Goal: Information Seeking & Learning: Find specific fact

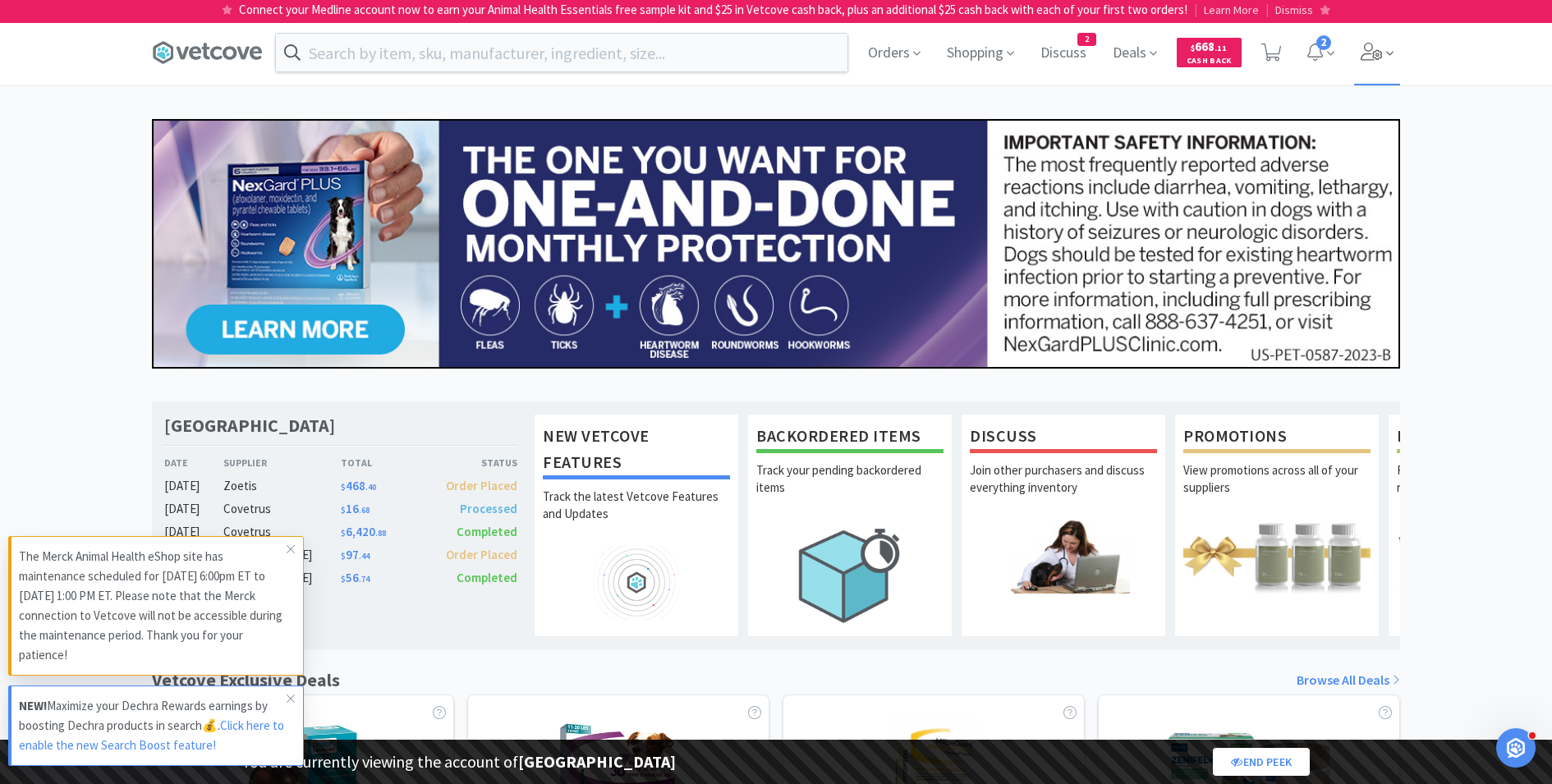
click at [1378, 58] on icon at bounding box center [1372, 51] width 22 height 18
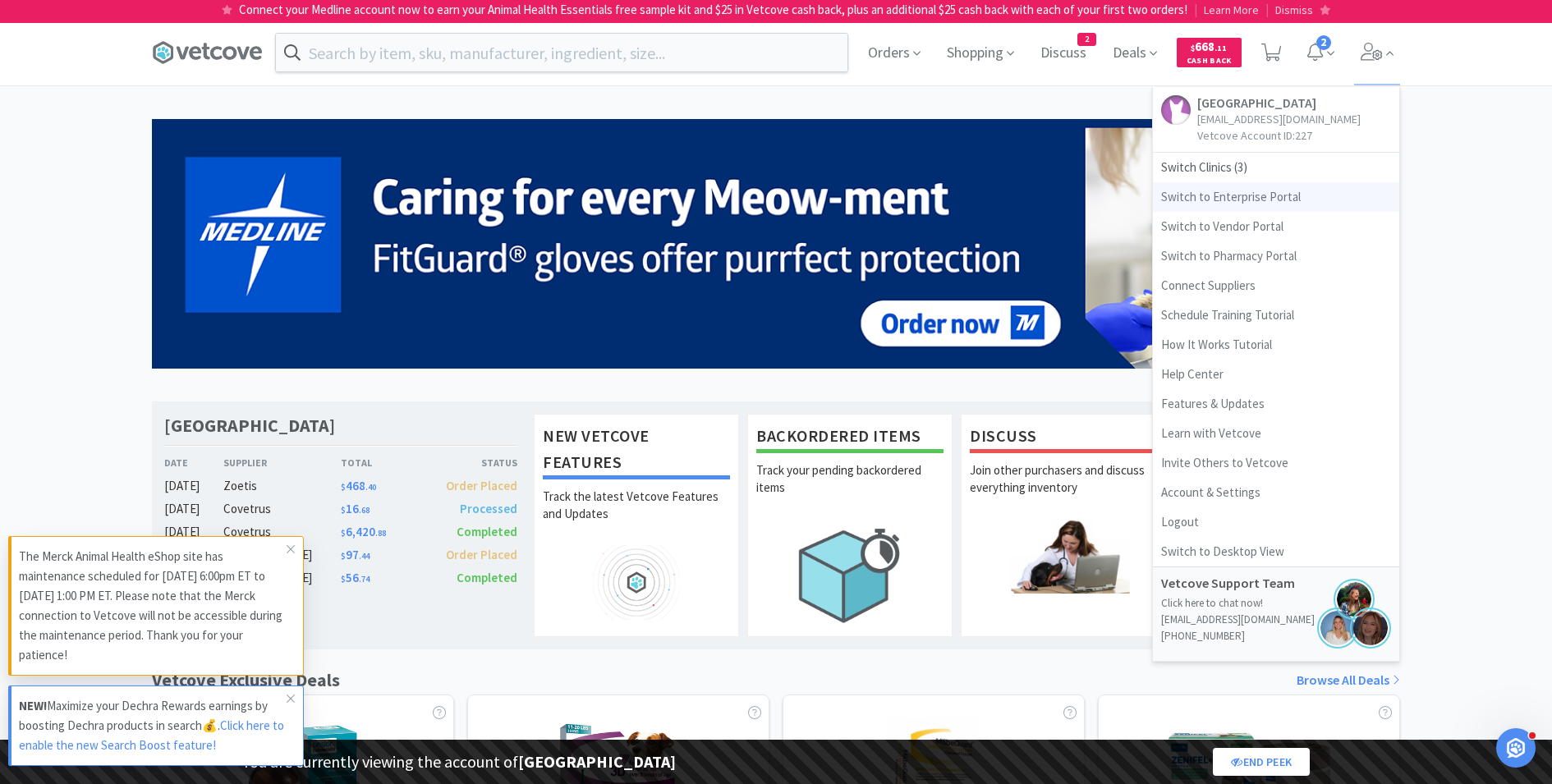
click at [1247, 197] on link "Switch to Enterprise Portal" at bounding box center [1276, 197] width 246 height 30
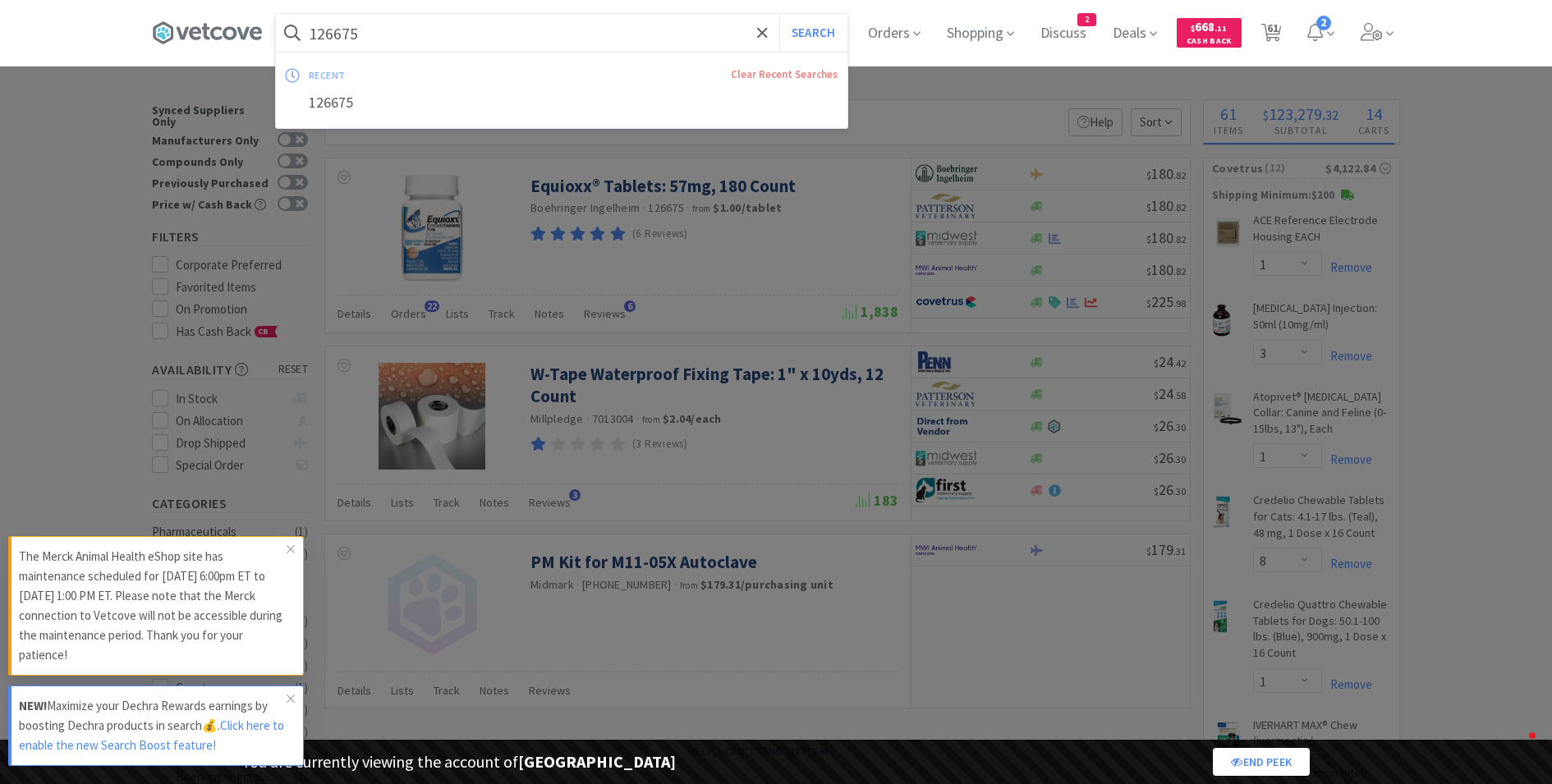
select select "1"
select select "3"
select select "1"
select select "8"
select select "1"
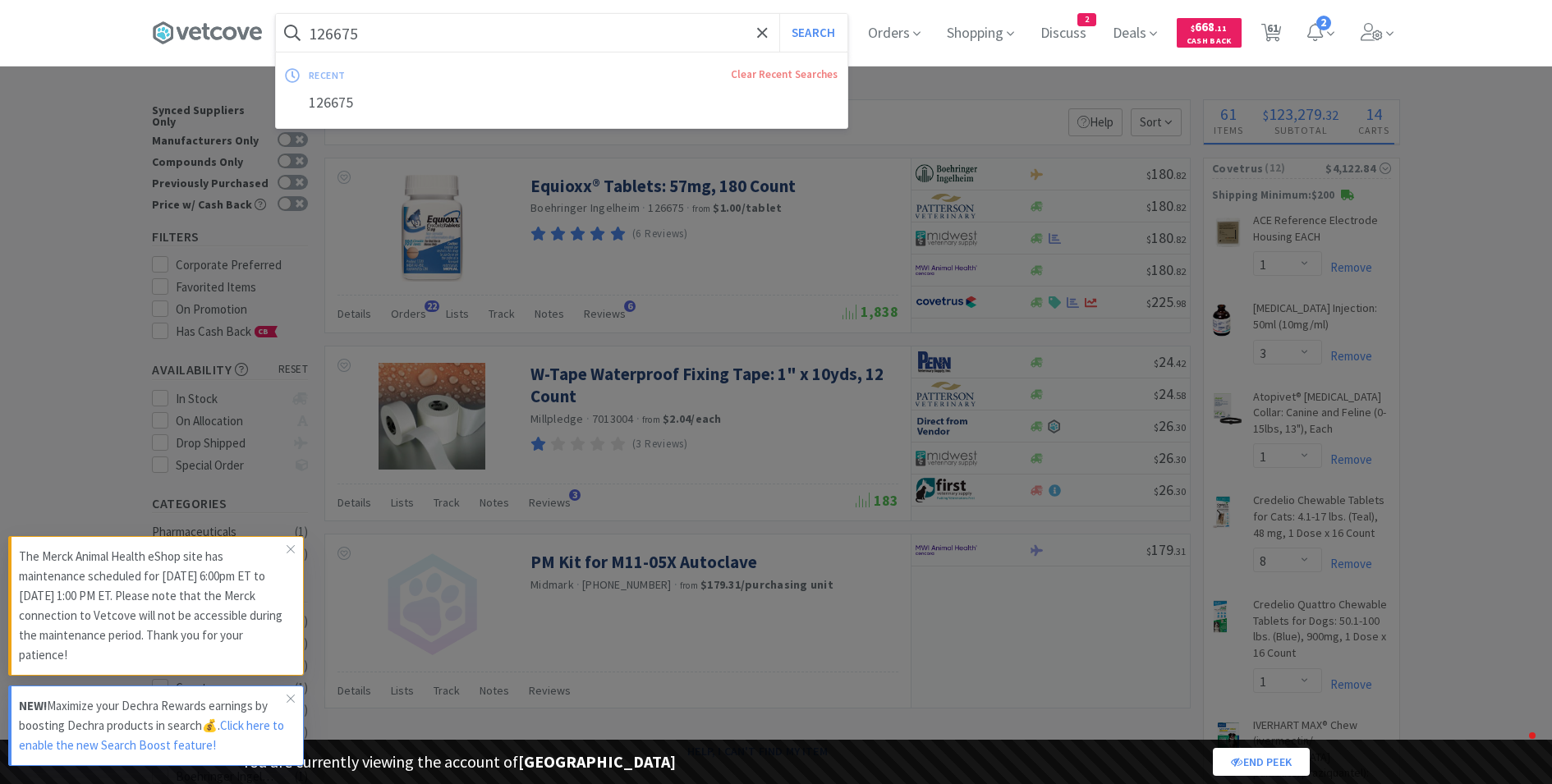
select select "1"
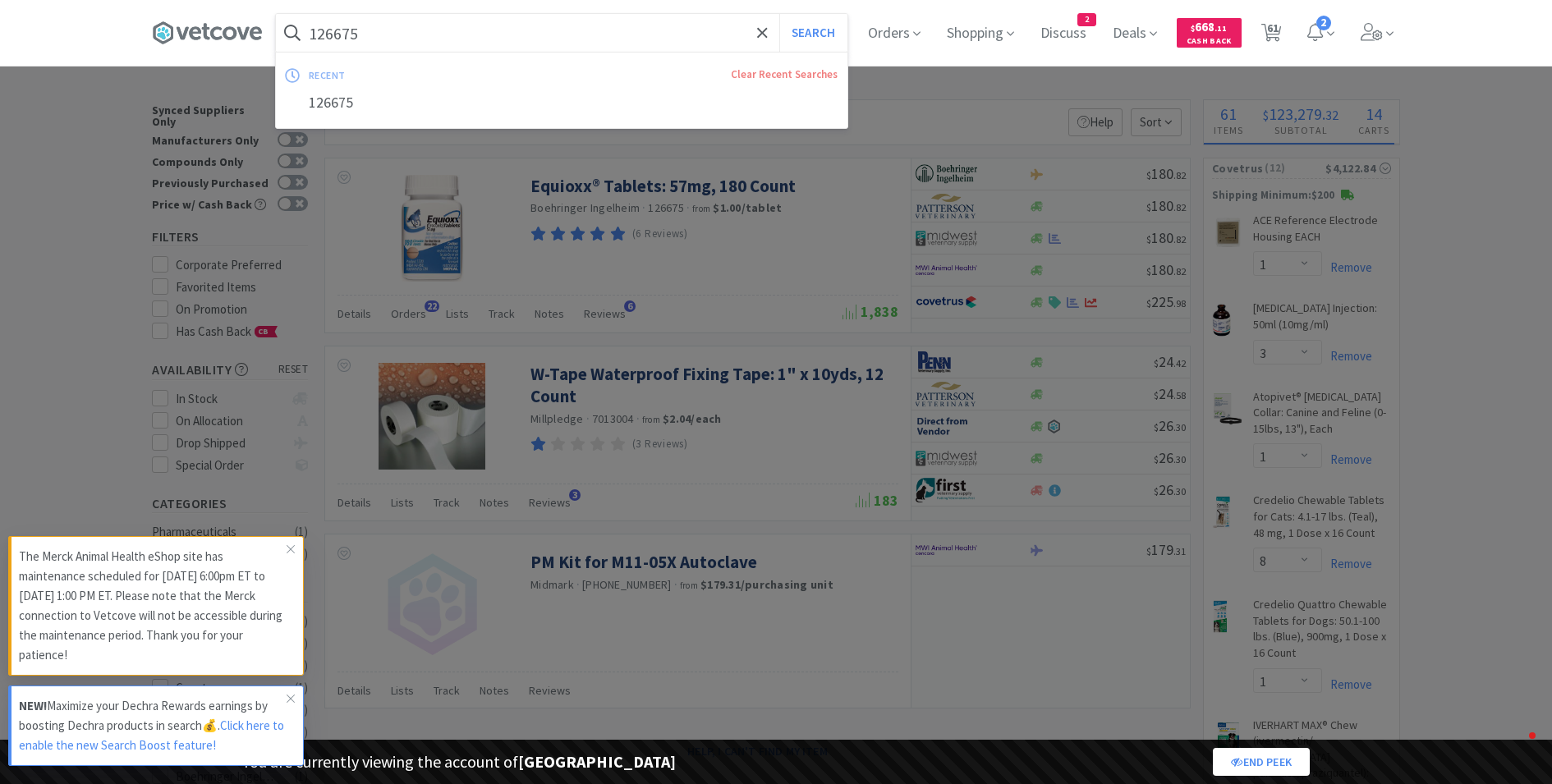
select select "2"
select select "3"
select select "2"
select select "1"
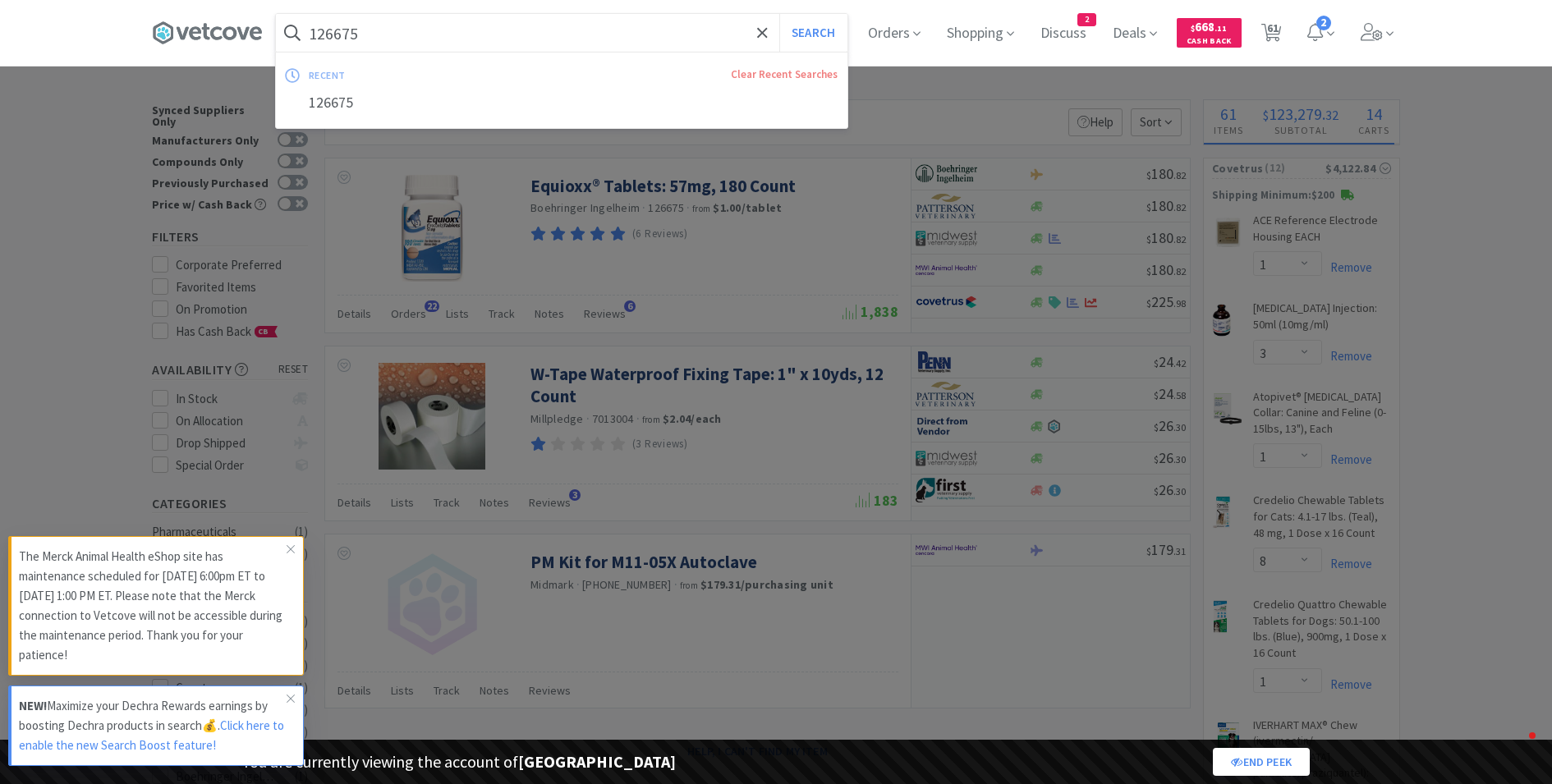
select select "1"
select select "2"
select select "1"
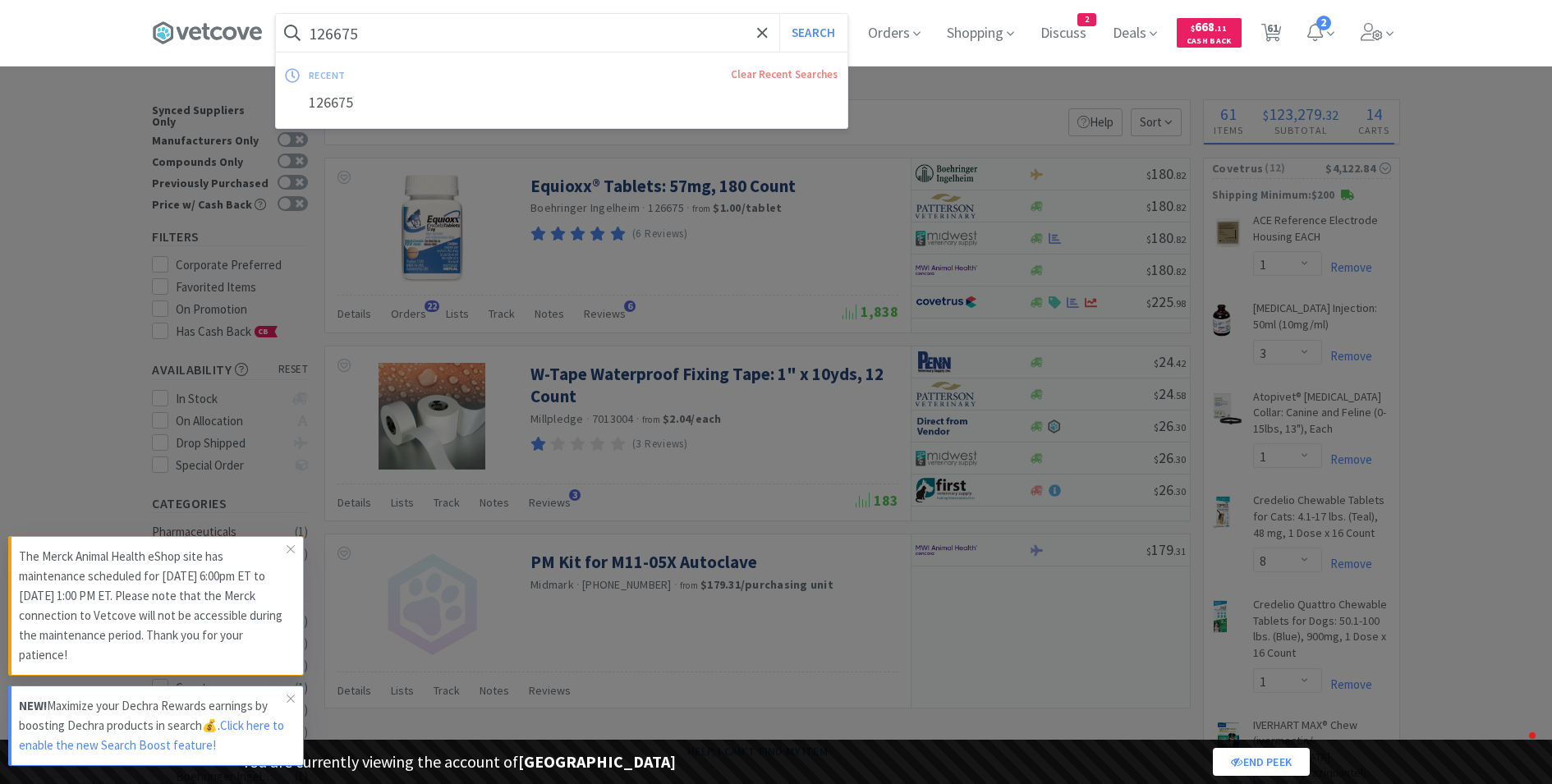
select select "5"
select select "2"
select select "1"
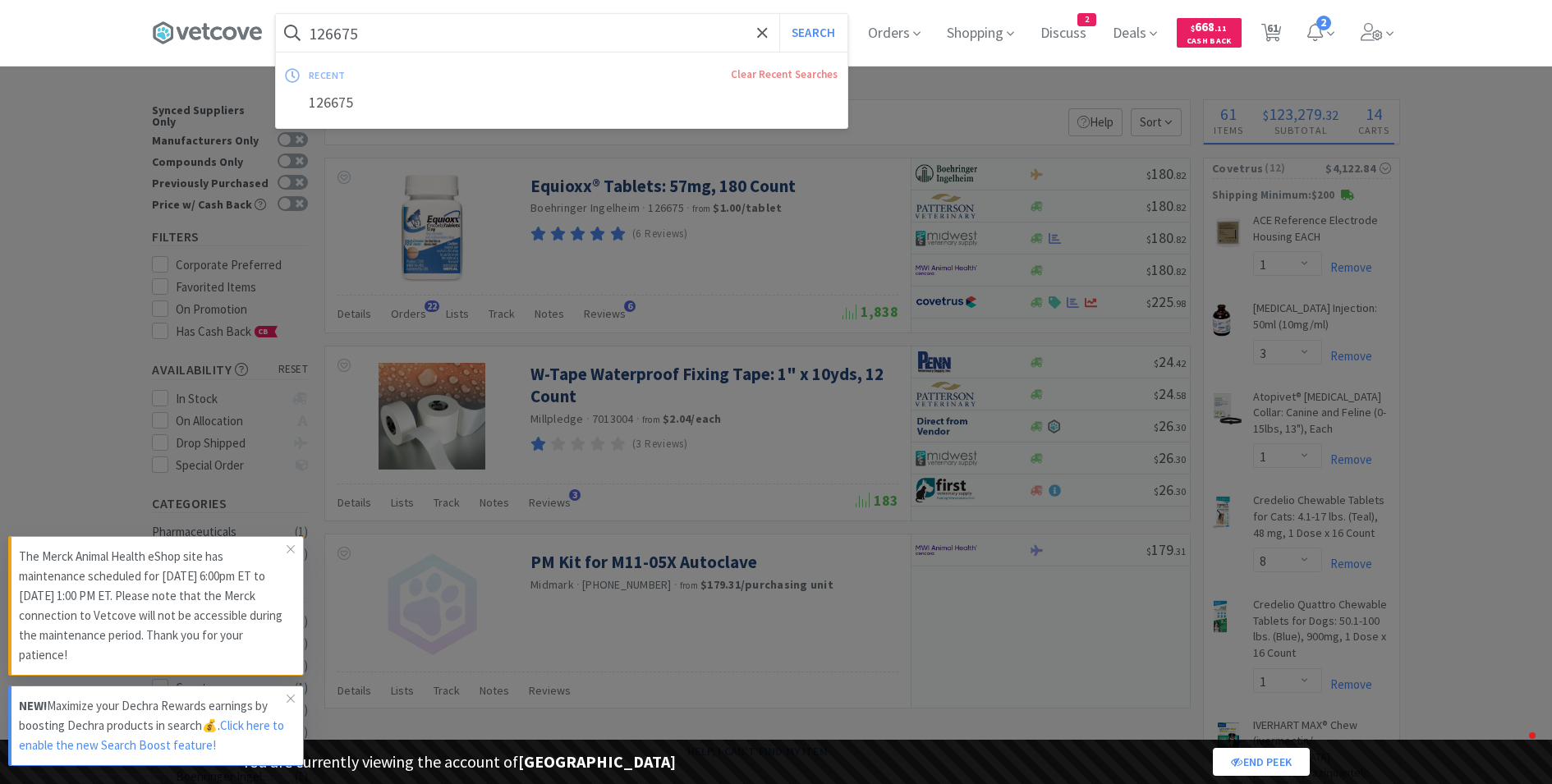
select select "1"
select select "4"
select select "1"
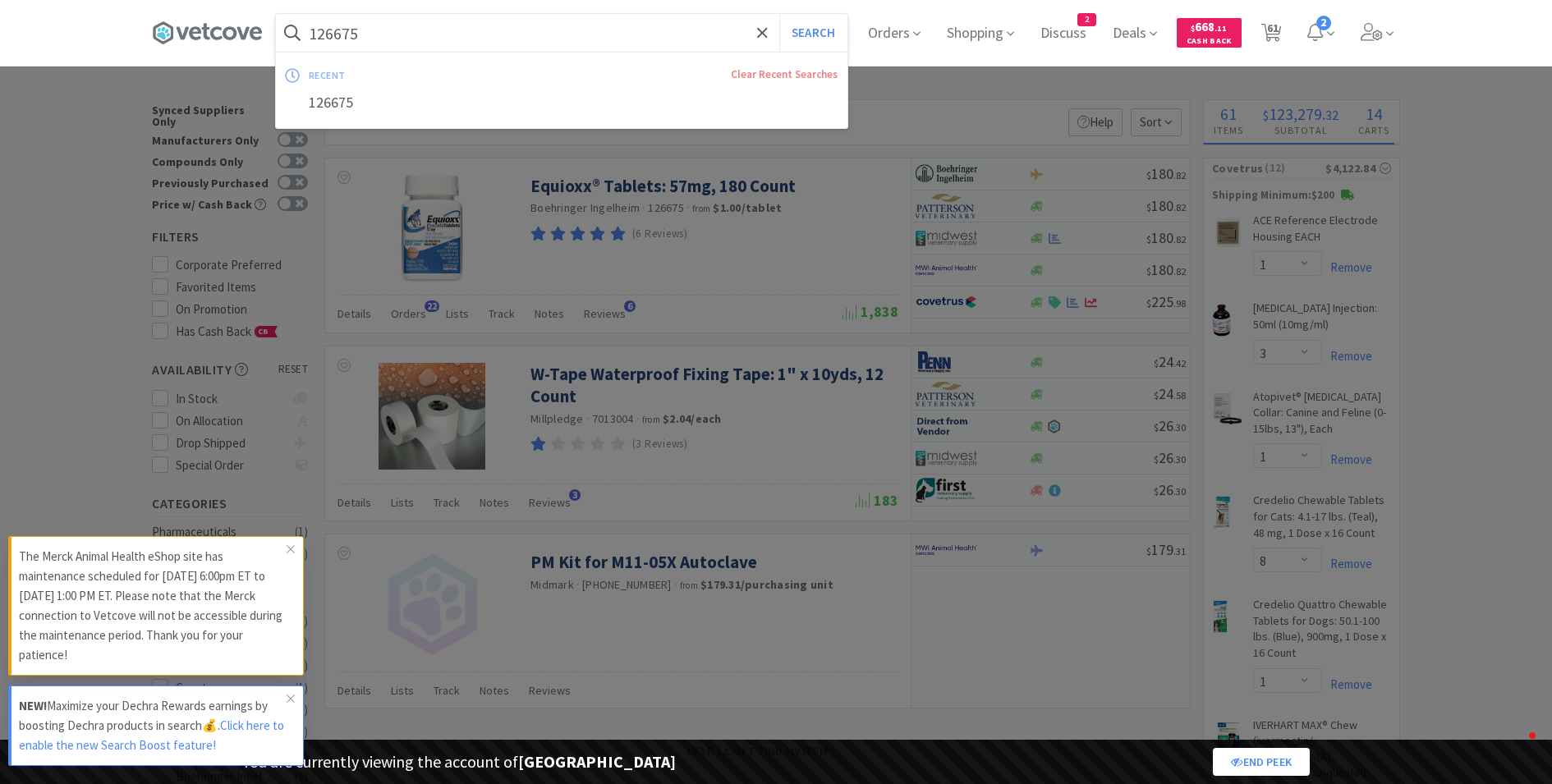
select select "1"
select select "3"
select select "2"
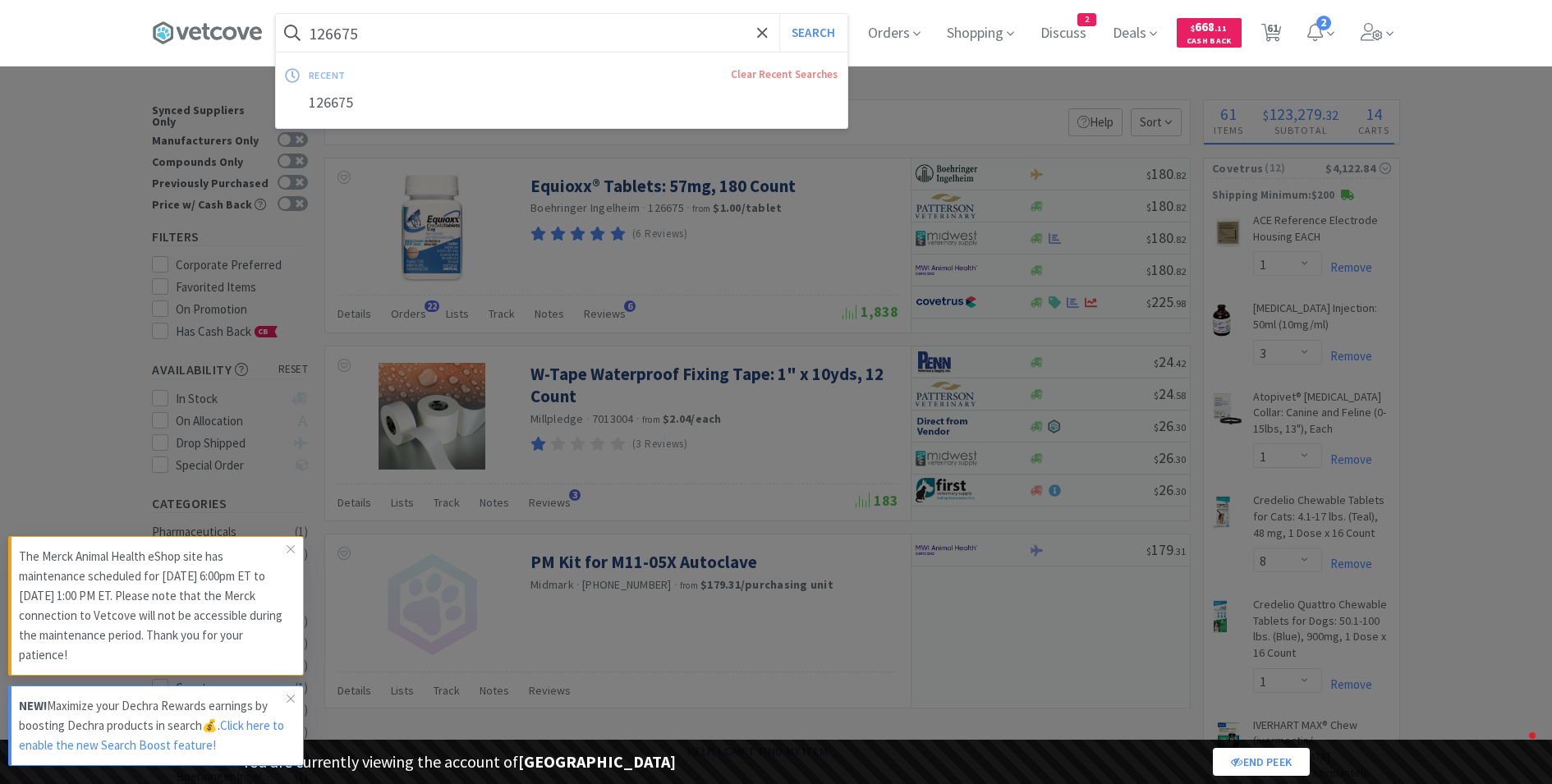
select select "3"
select select "1"
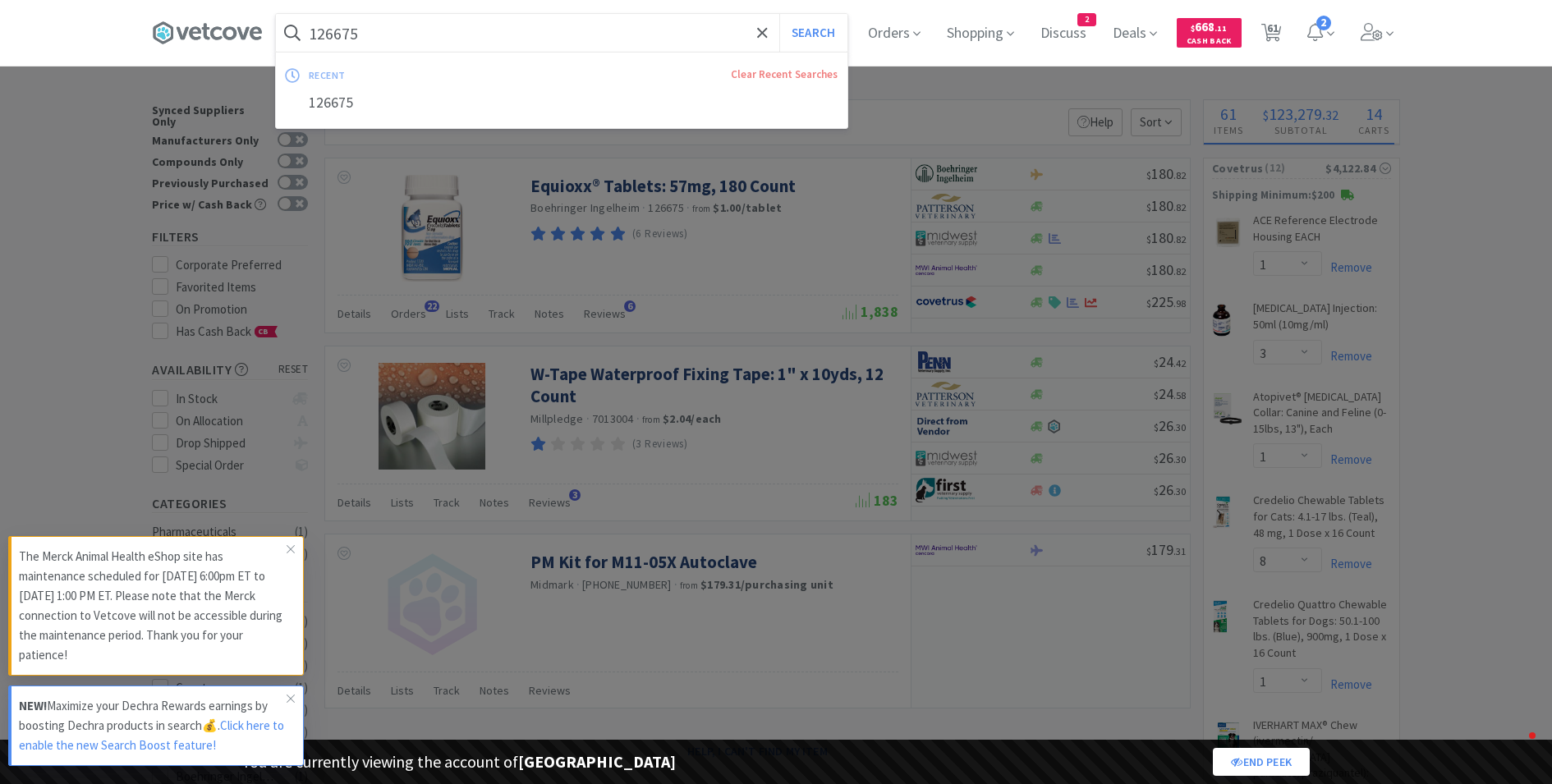
select select "24"
select select "20"
select select "125"
select select "2"
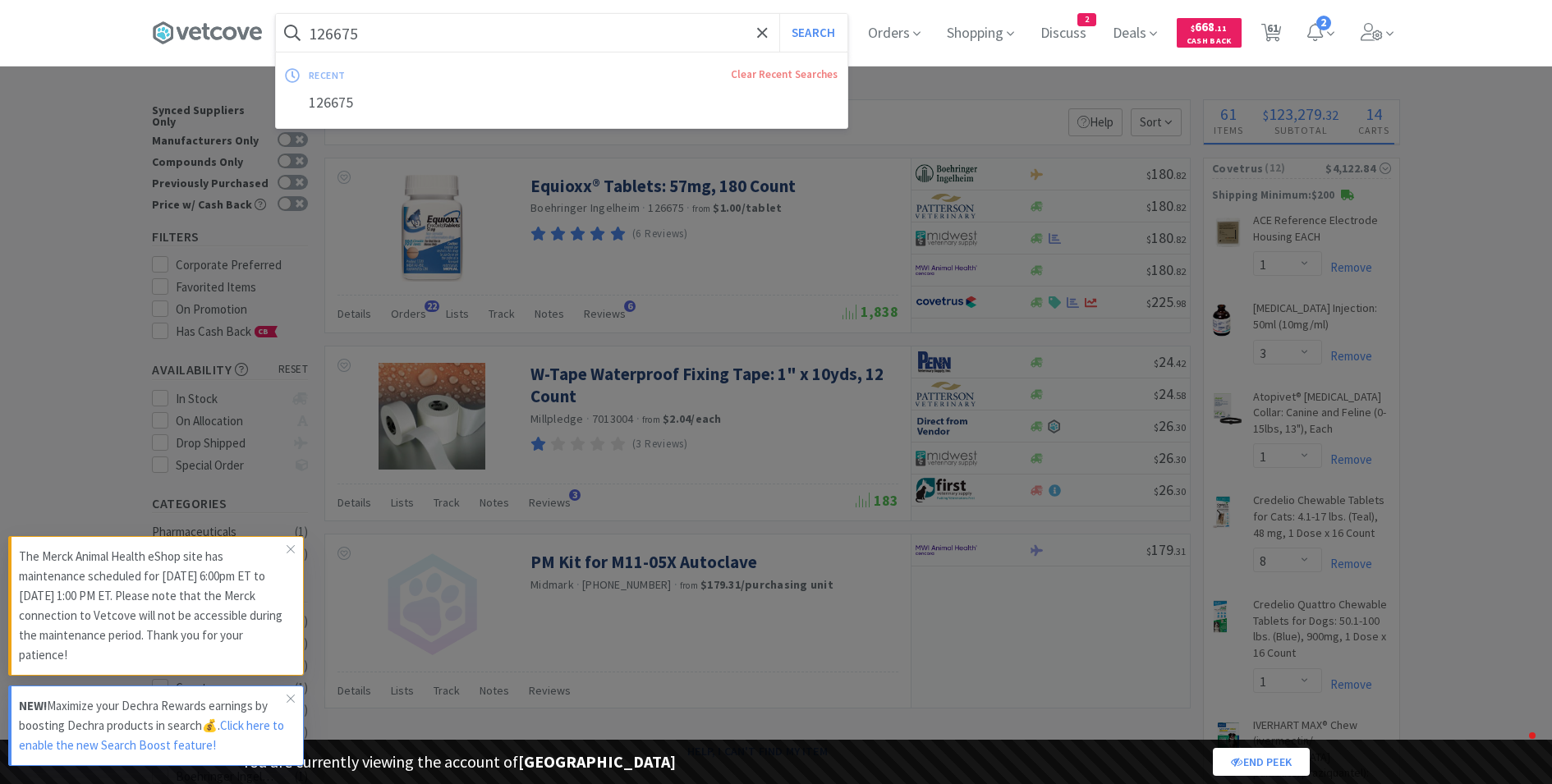
select select "100"
select select "163"
select select "15"
select select "18"
select select "191"
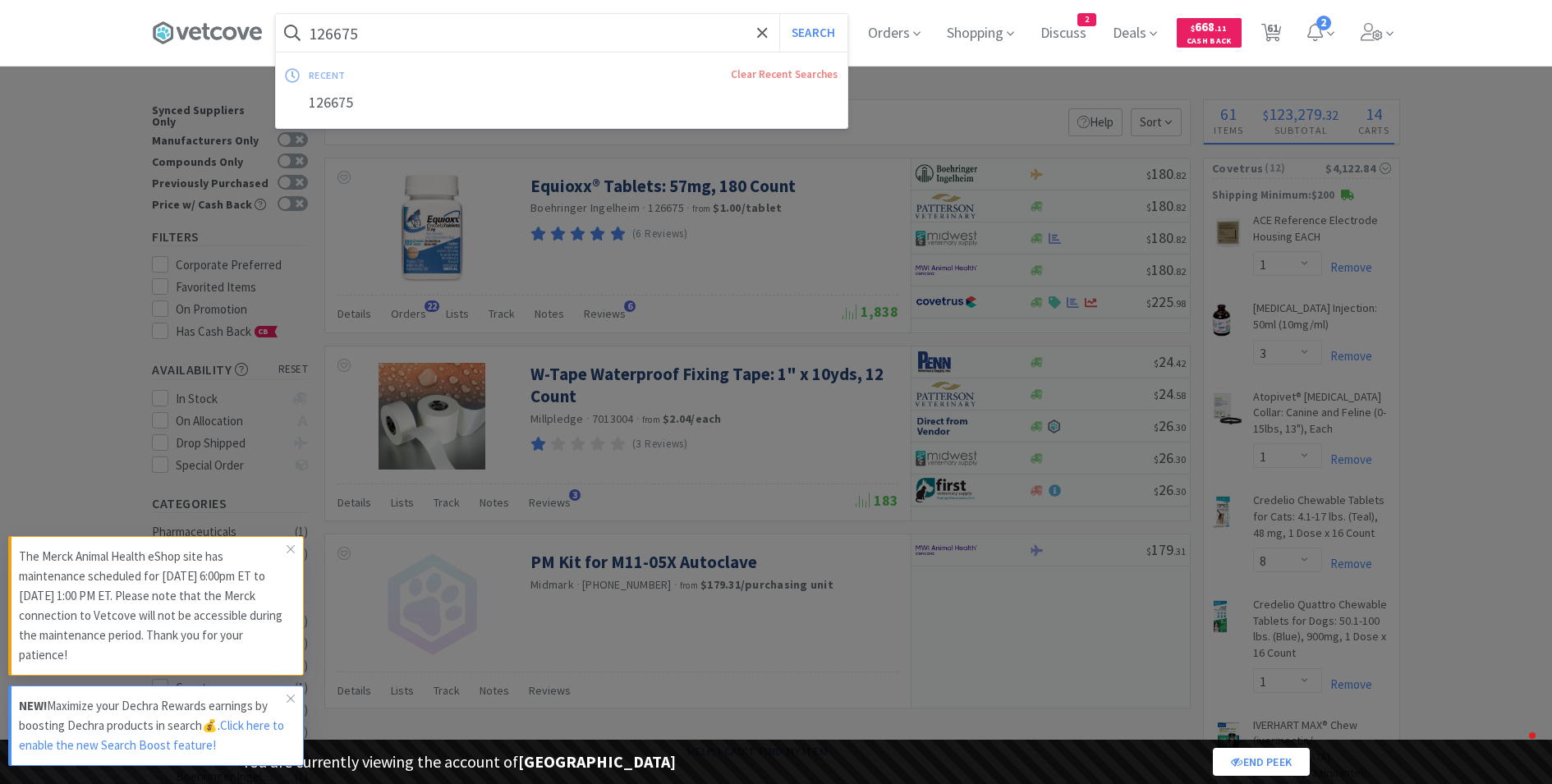
select select "3"
select select "2"
select select "7"
select select "4"
select select "9"
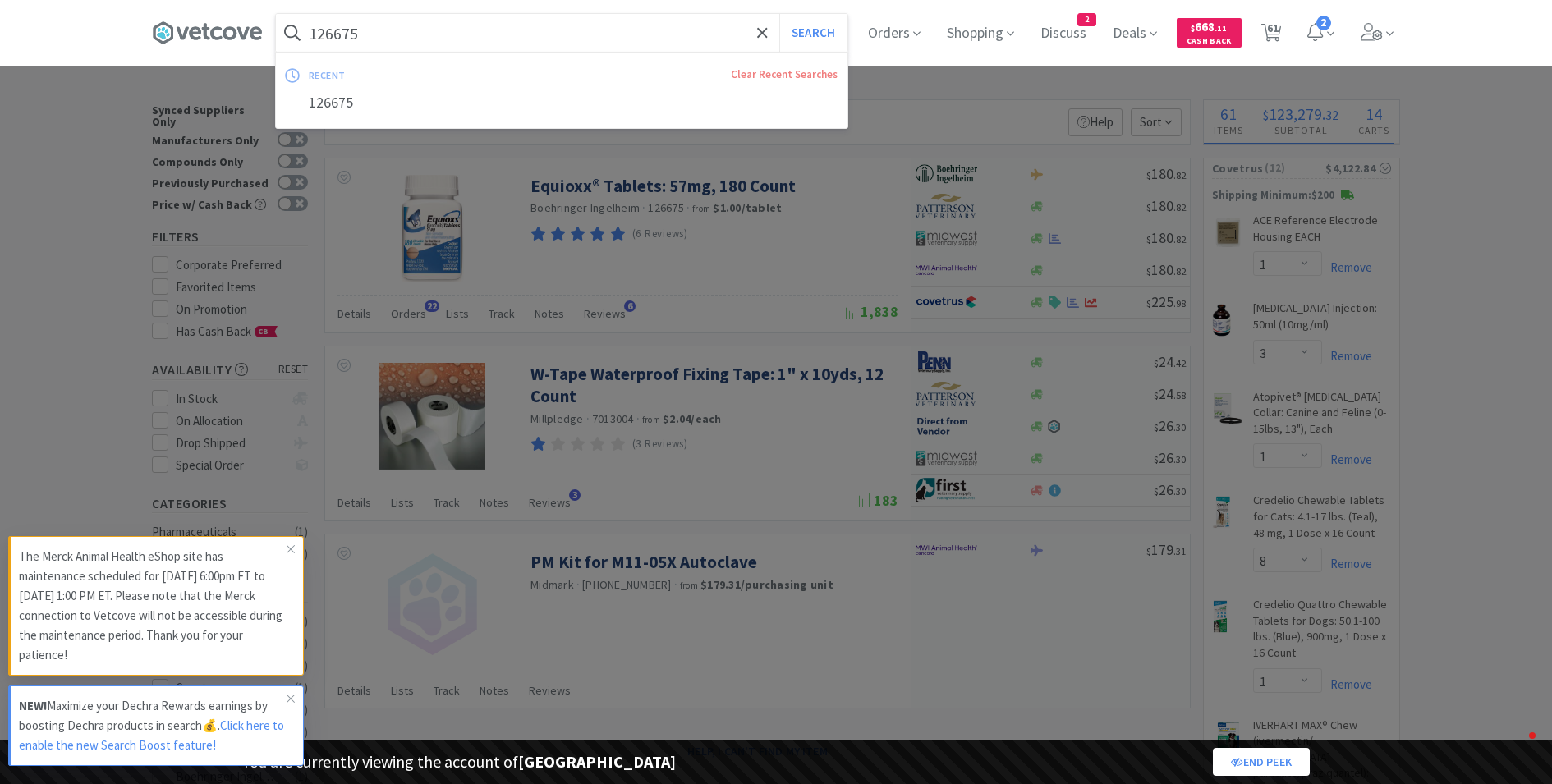
select select "12"
select select "6"
select select "7"
select select "8"
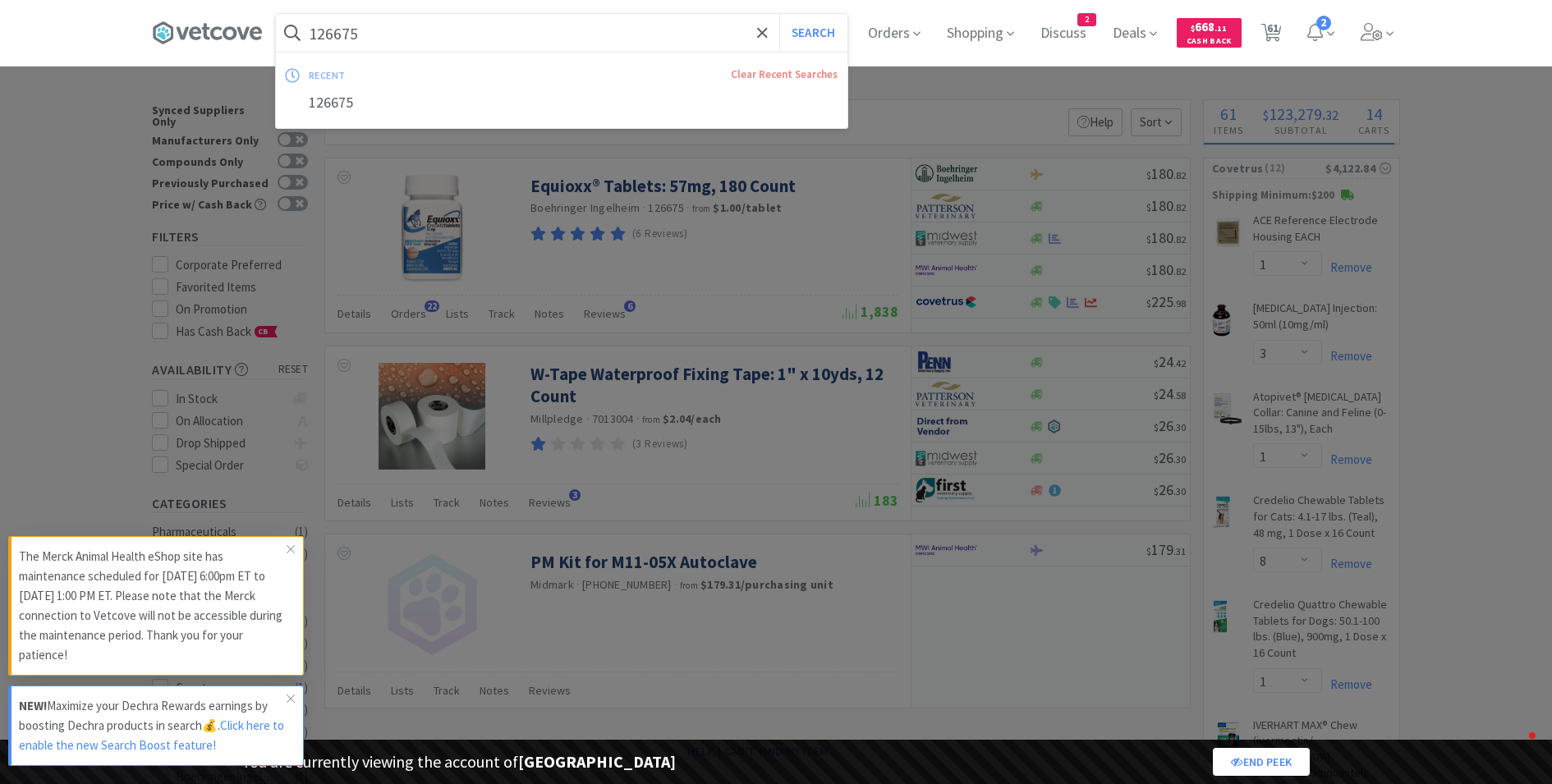
click at [445, 39] on input "126675" at bounding box center [561, 32] width 572 height 38
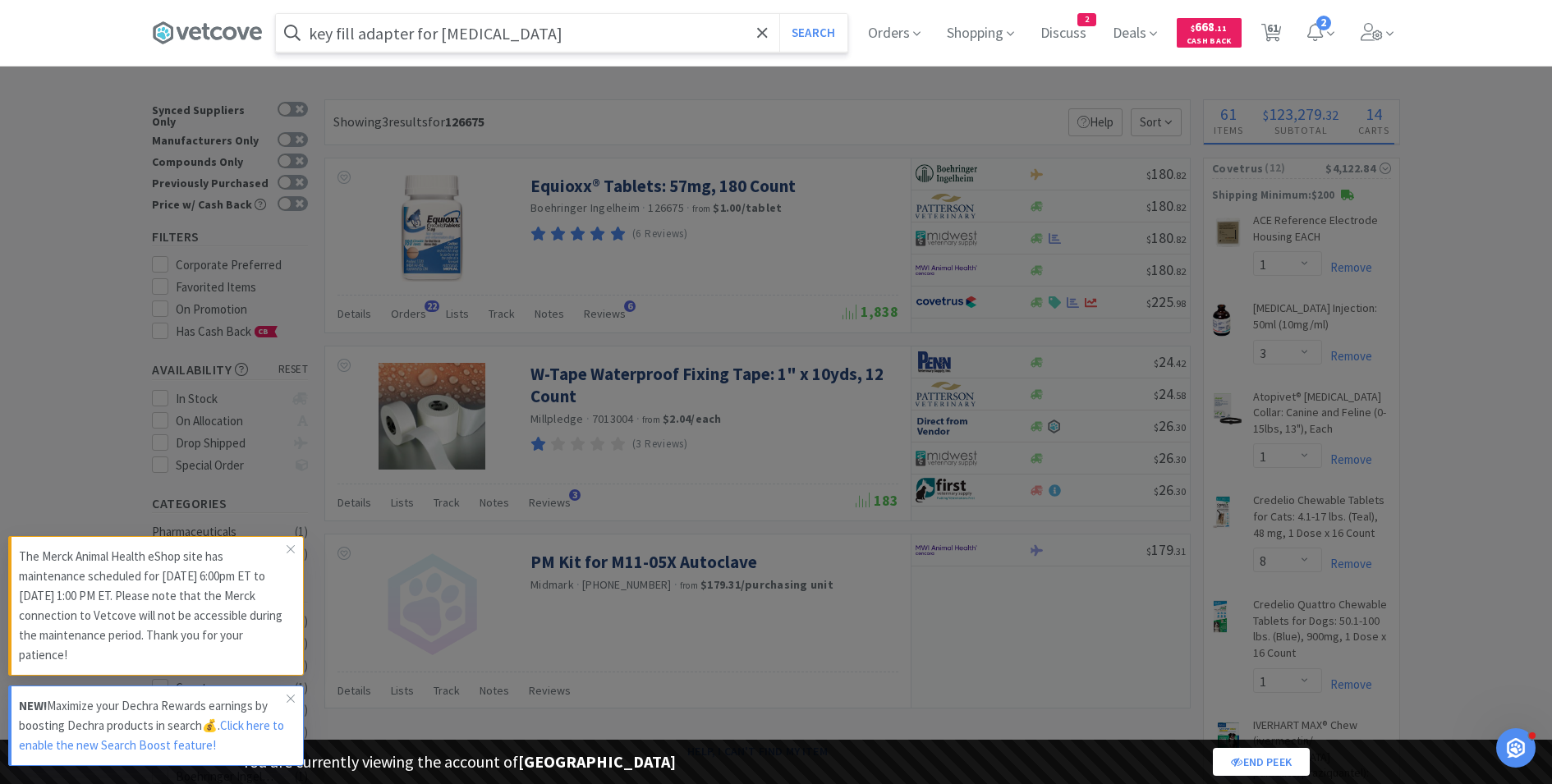
click at [418, 33] on input "key fill adapter for [MEDICAL_DATA]" at bounding box center [561, 32] width 572 height 38
drag, startPoint x: 418, startPoint y: 33, endPoint x: 645, endPoint y: 68, distance: 229.7
click at [645, 67] on div "key fill adapter for [MEDICAL_DATA] Search Orders Shopping Discuss Discuss 2 De…" at bounding box center [776, 33] width 1552 height 67
click at [779, 14] on button "Search" at bounding box center [813, 32] width 68 height 38
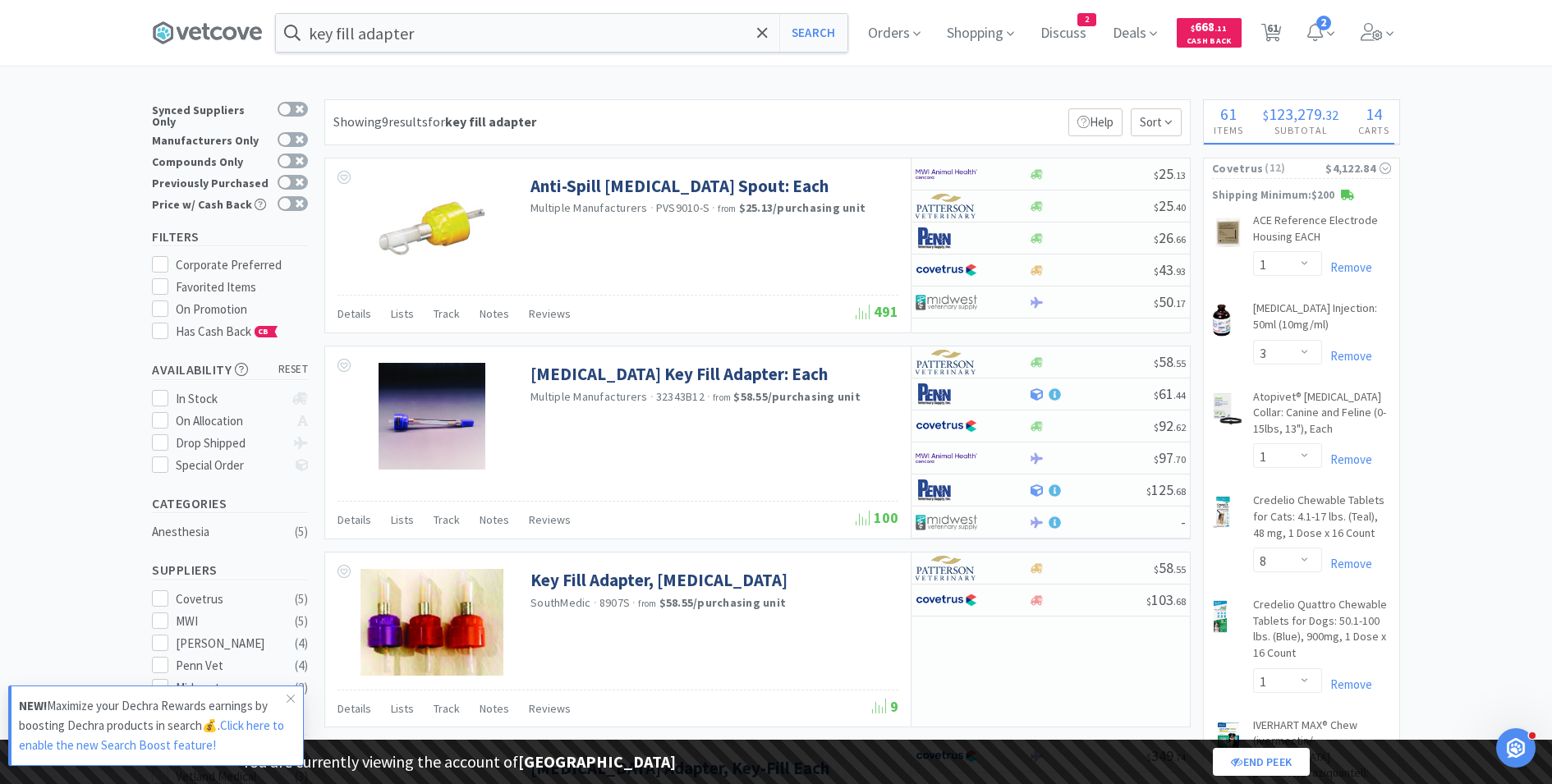
click at [554, 9] on div "key fill adapter Search Orders Shopping Discuss Discuss 2 Deals $ 668 . 11 Cash…" at bounding box center [776, 33] width 1248 height 66
click at [531, 38] on input "key fill adapter" at bounding box center [561, 32] width 572 height 38
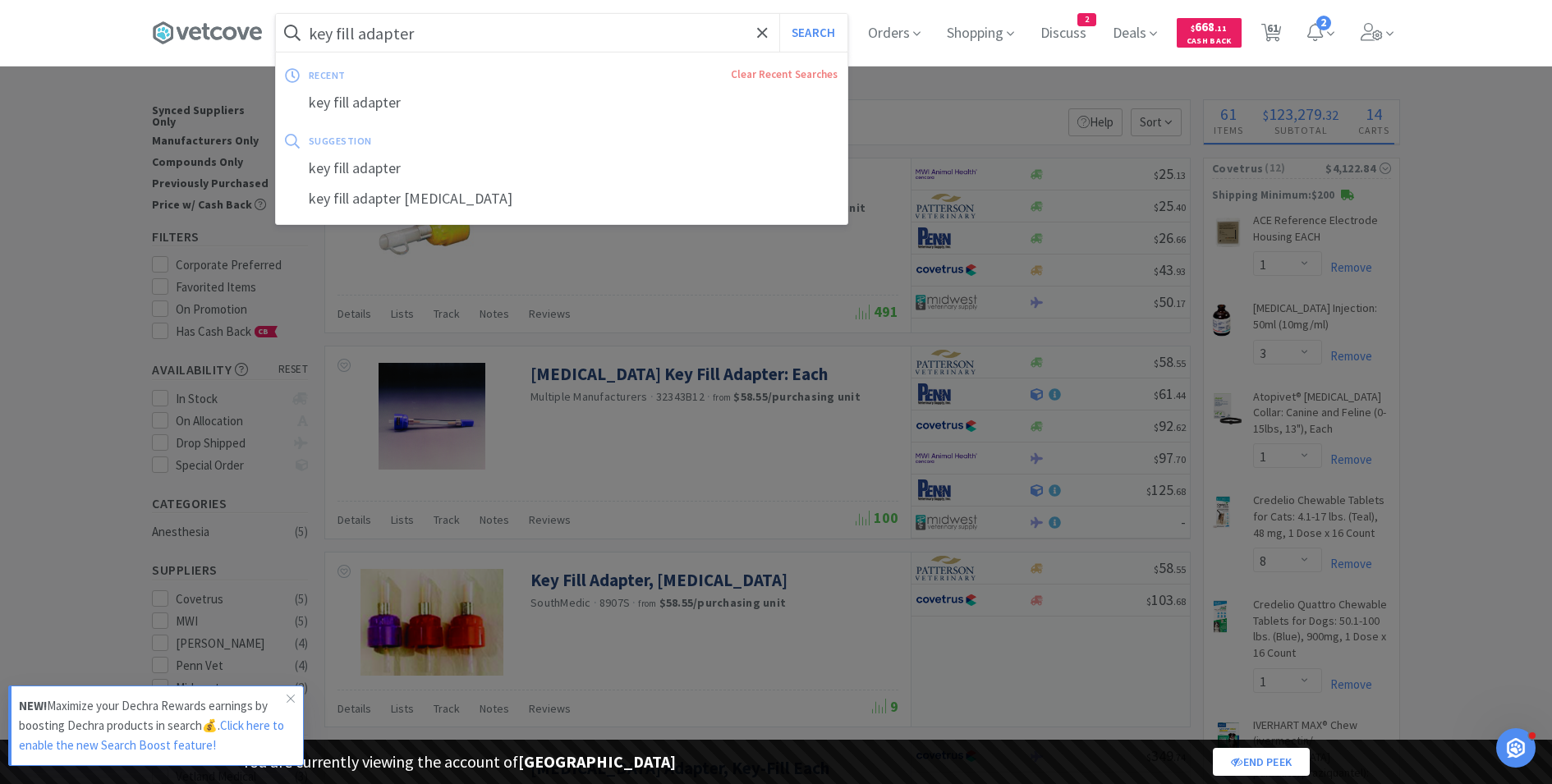
paste input "[PERSON_NAME] Medical"
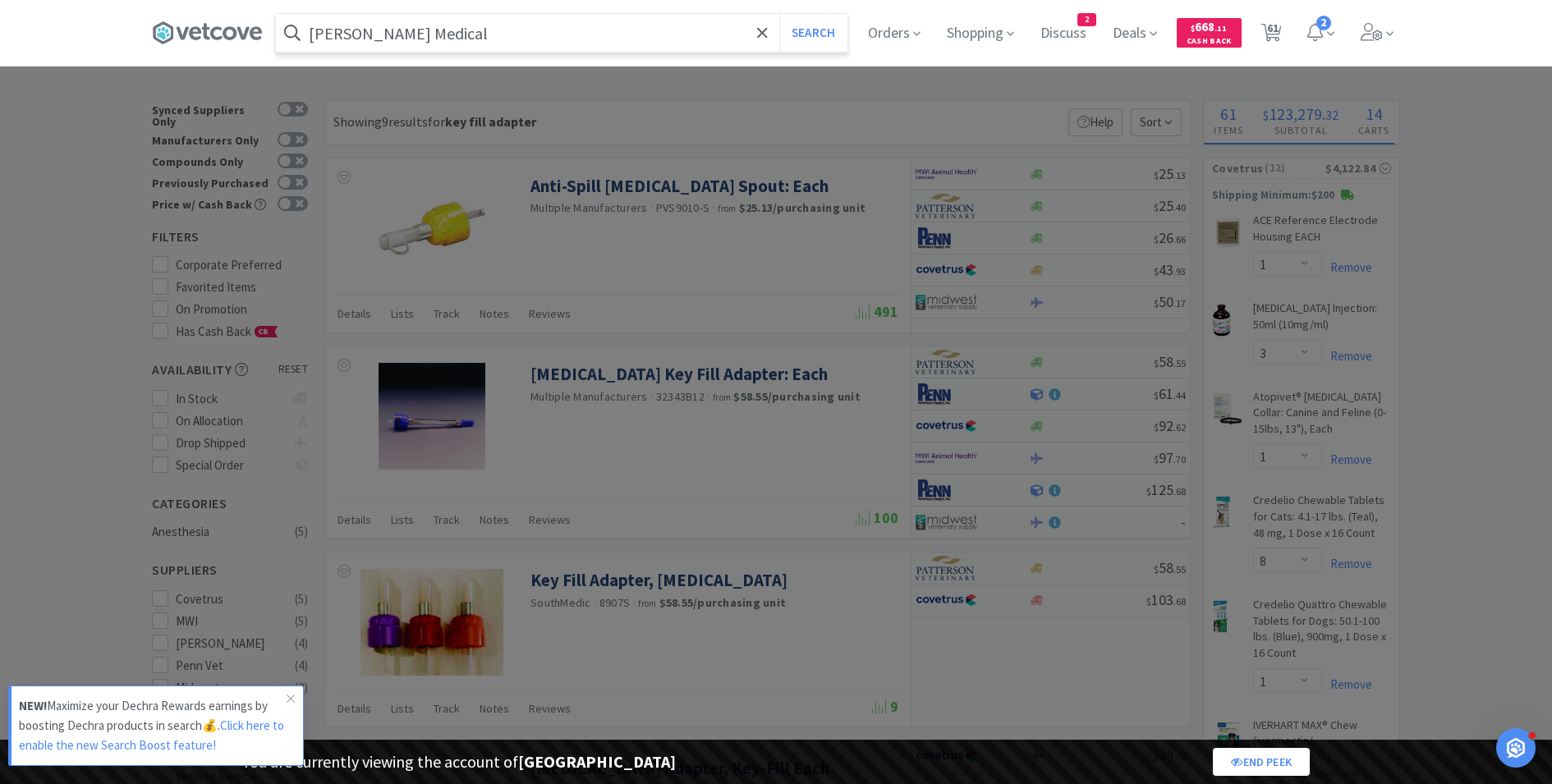
click at [313, 36] on input "[PERSON_NAME] Medical" at bounding box center [561, 32] width 572 height 38
type input "[PERSON_NAME] Medical"
click at [779, 14] on button "Search" at bounding box center [813, 32] width 68 height 38
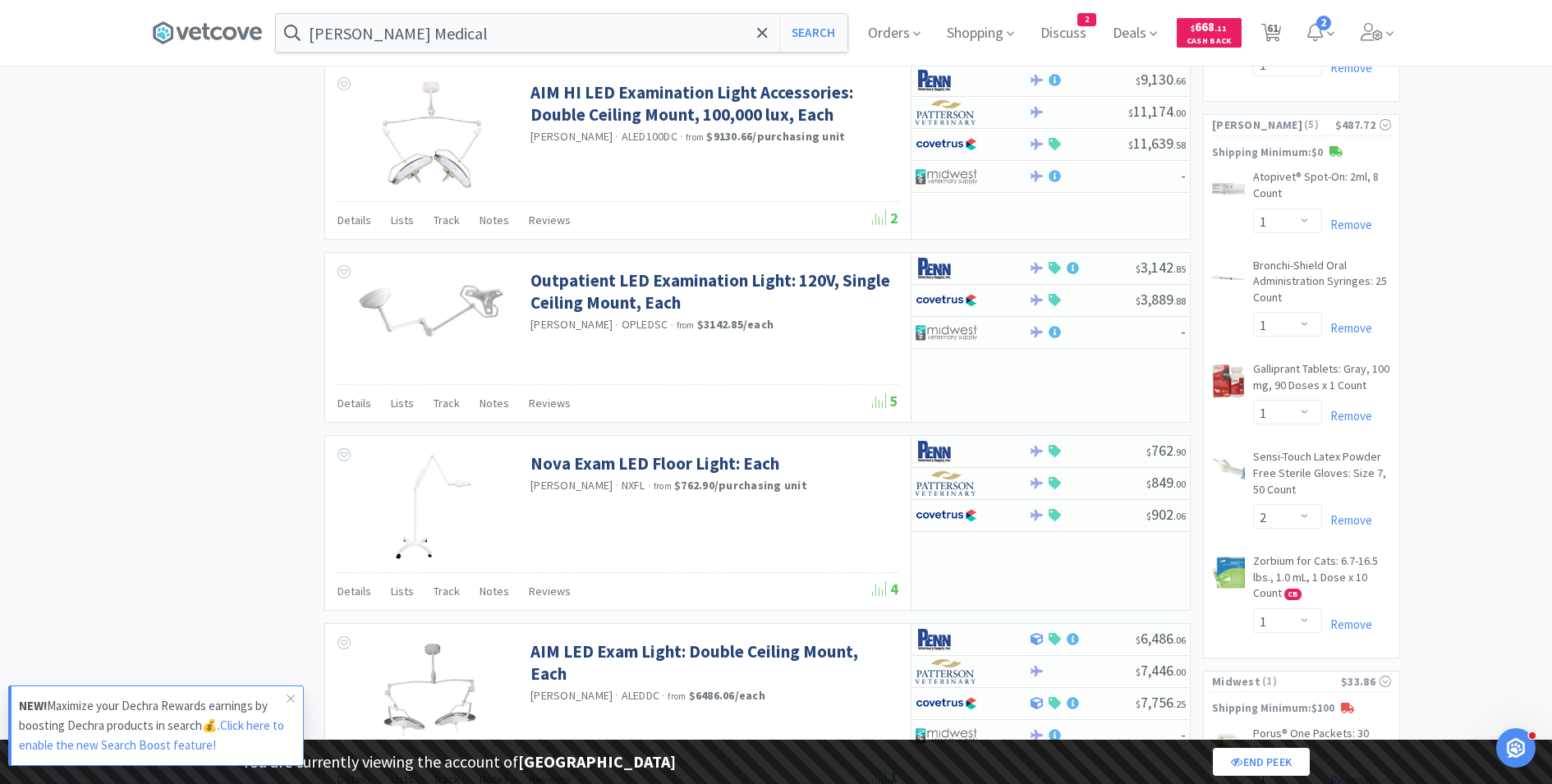
scroll to position [1590, 0]
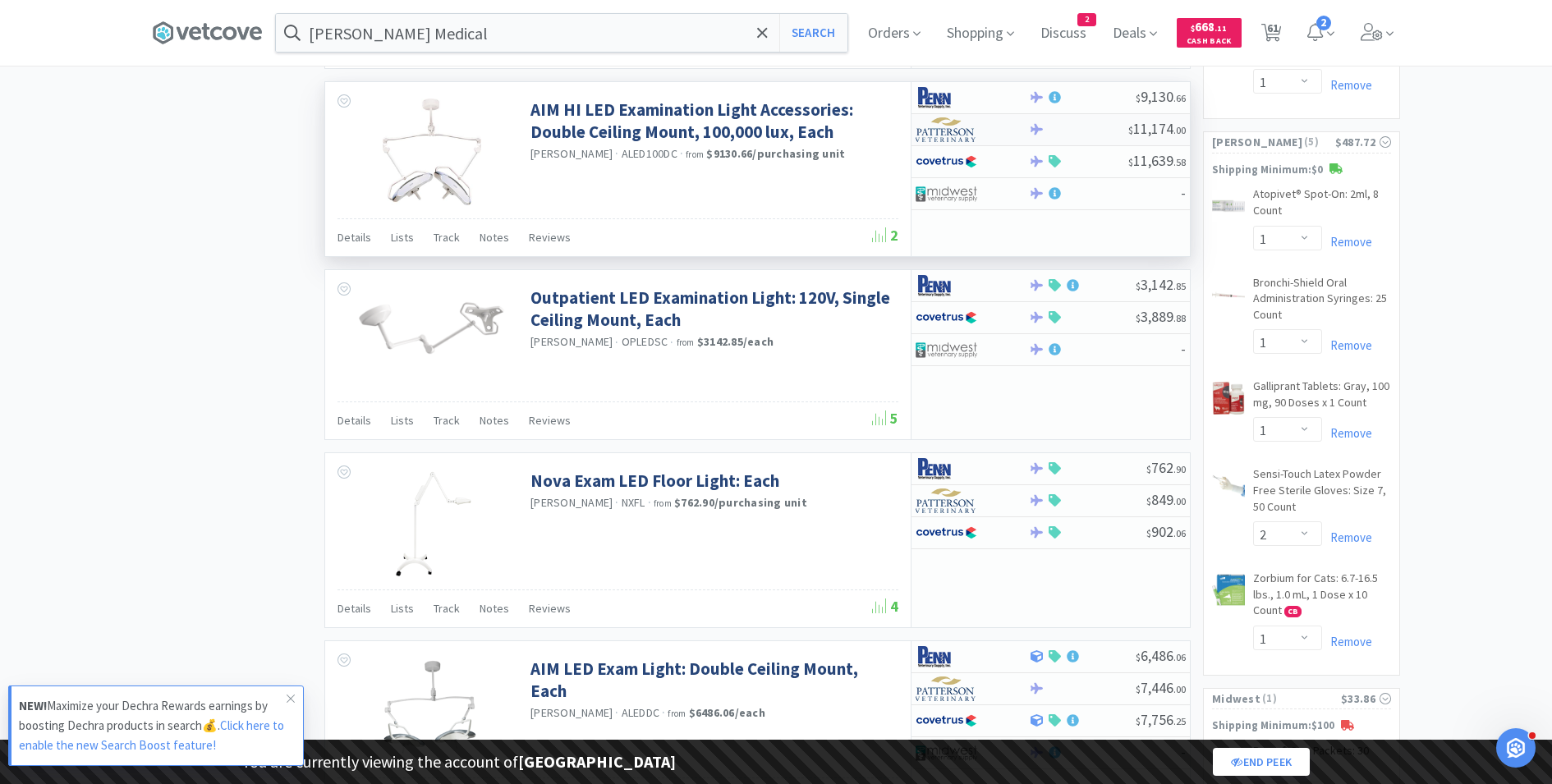
click at [971, 121] on img at bounding box center [947, 130] width 62 height 25
select select "1"
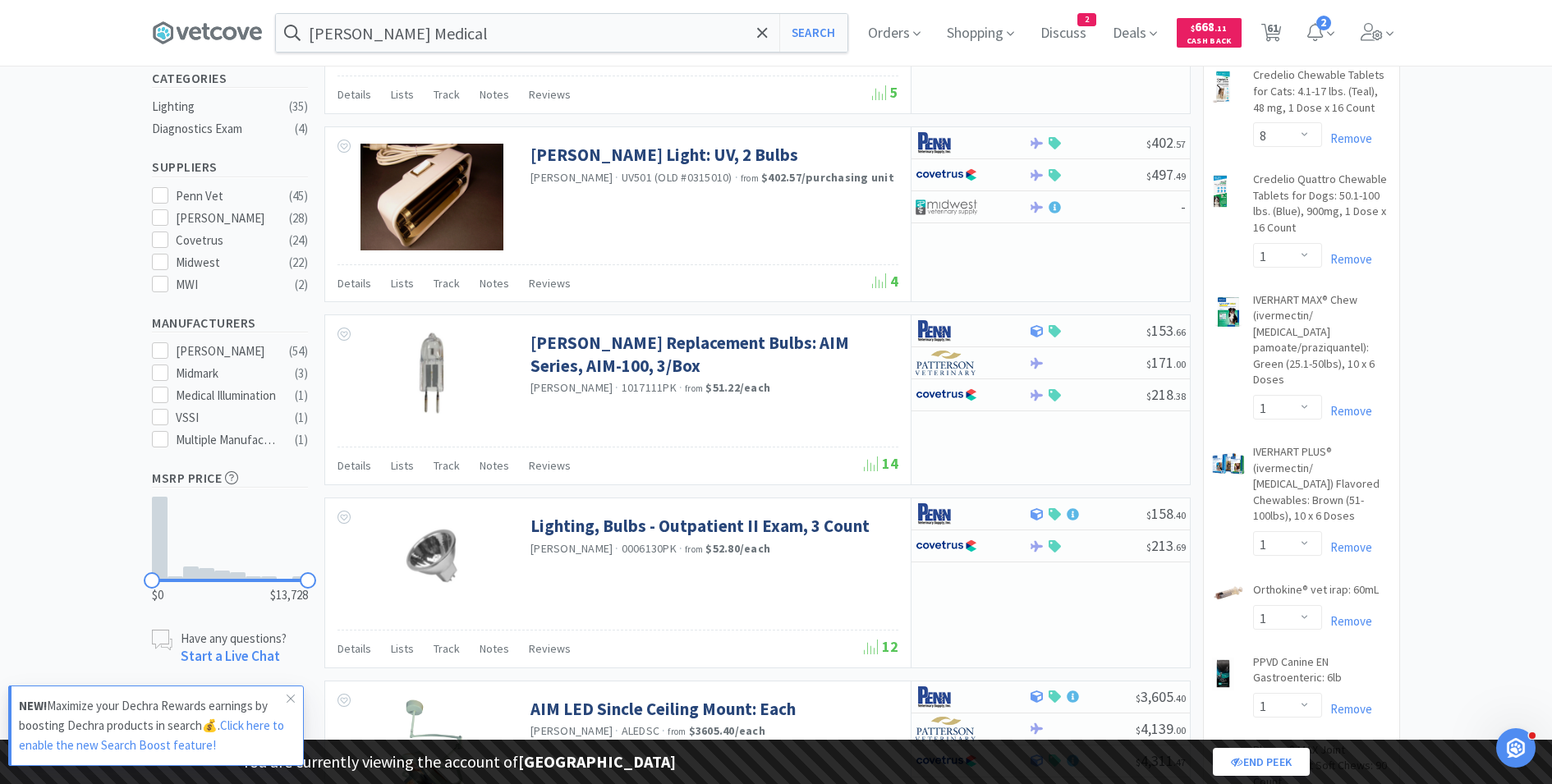
scroll to position [0, 0]
